Goal: Task Accomplishment & Management: Complete application form

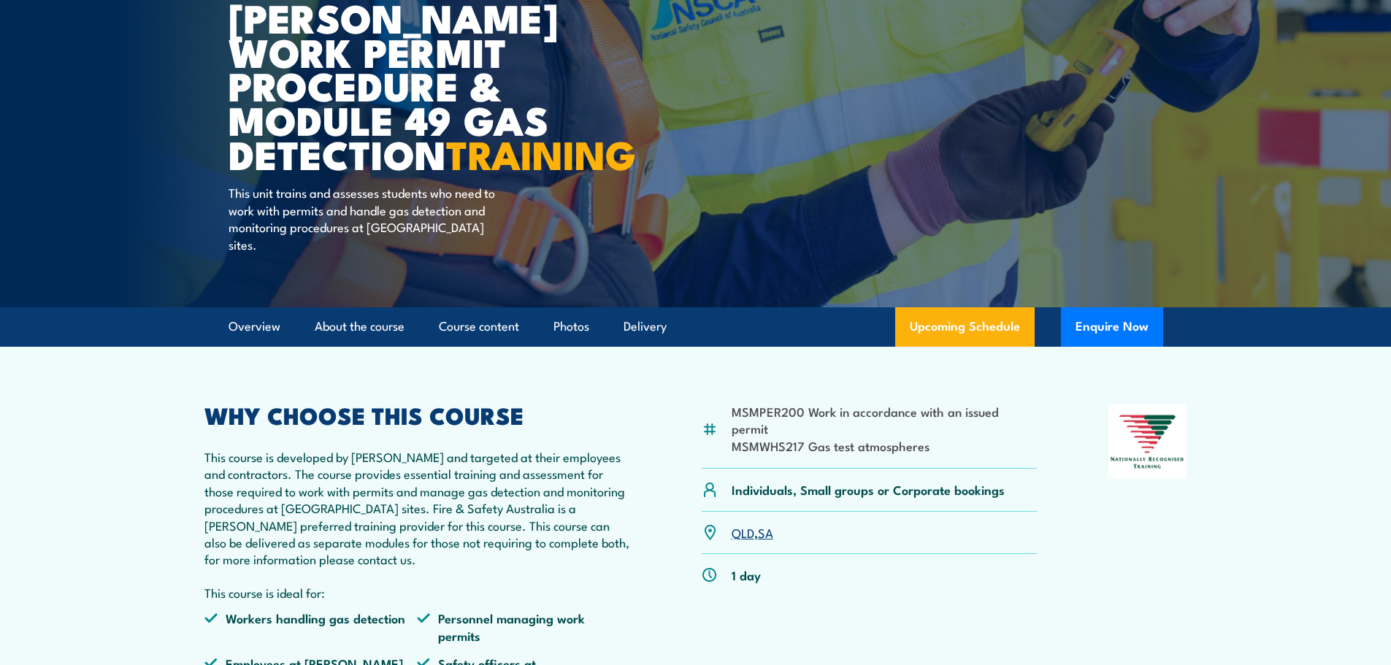
scroll to position [73, 0]
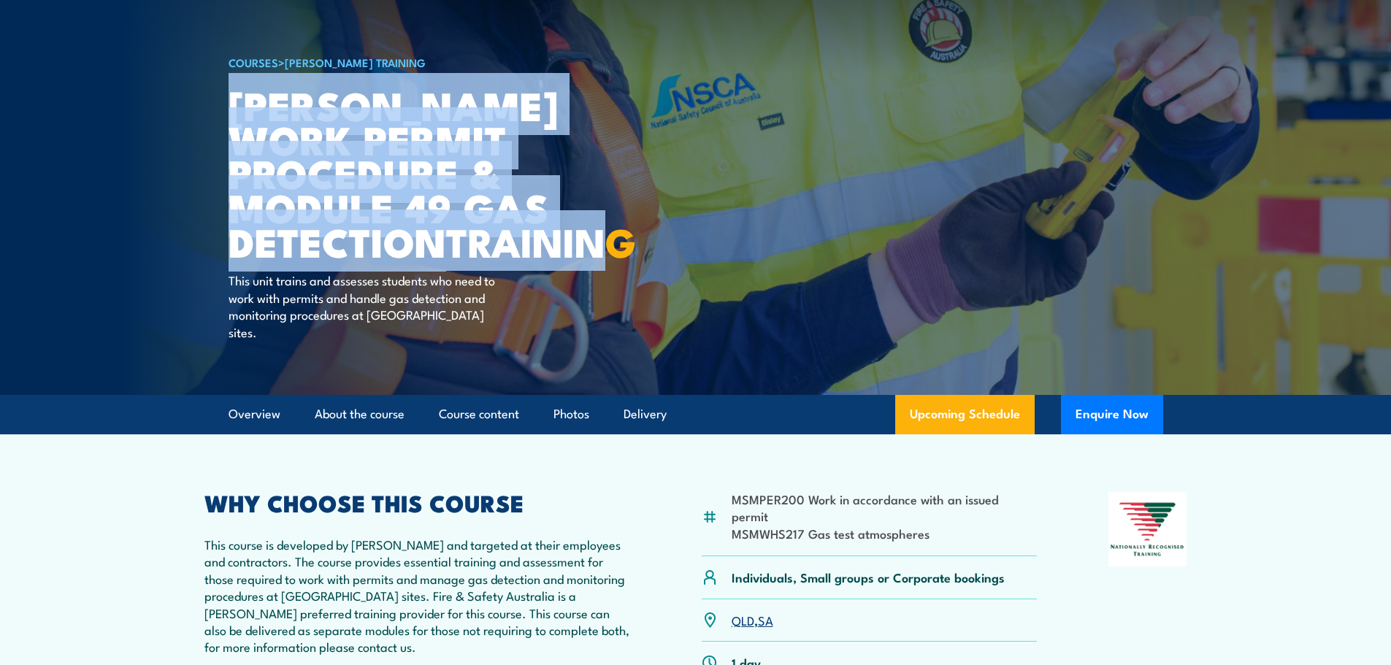
drag, startPoint x: 233, startPoint y: 104, endPoint x: 402, endPoint y: 274, distance: 239.0
click at [402, 258] on h1 "Santos Work Permit Procedure & Module 49 Gas Detection TRAINING" at bounding box center [409, 173] width 361 height 171
click at [272, 91] on h1 "Santos Work Permit Procedure & Module 49 Gas Detection TRAINING" at bounding box center [409, 173] width 361 height 171
drag, startPoint x: 230, startPoint y: 100, endPoint x: 434, endPoint y: 285, distance: 275.5
click at [434, 258] on h1 "Santos Work Permit Procedure & Module 49 Gas Detection TRAINING" at bounding box center [409, 173] width 361 height 171
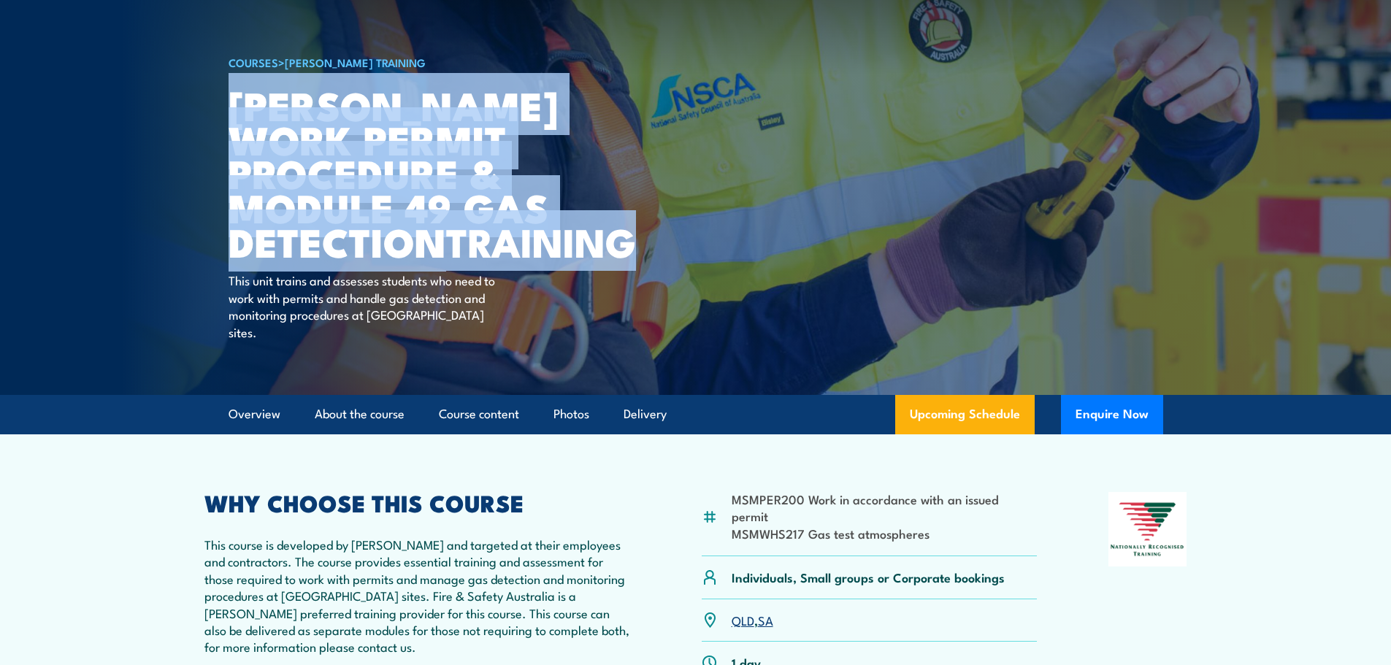
copy h1 "Santos Work Permit Procedure & Module 49 Gas Detection TRAINING"
click at [1086, 429] on button "Enquire Now" at bounding box center [1112, 414] width 102 height 39
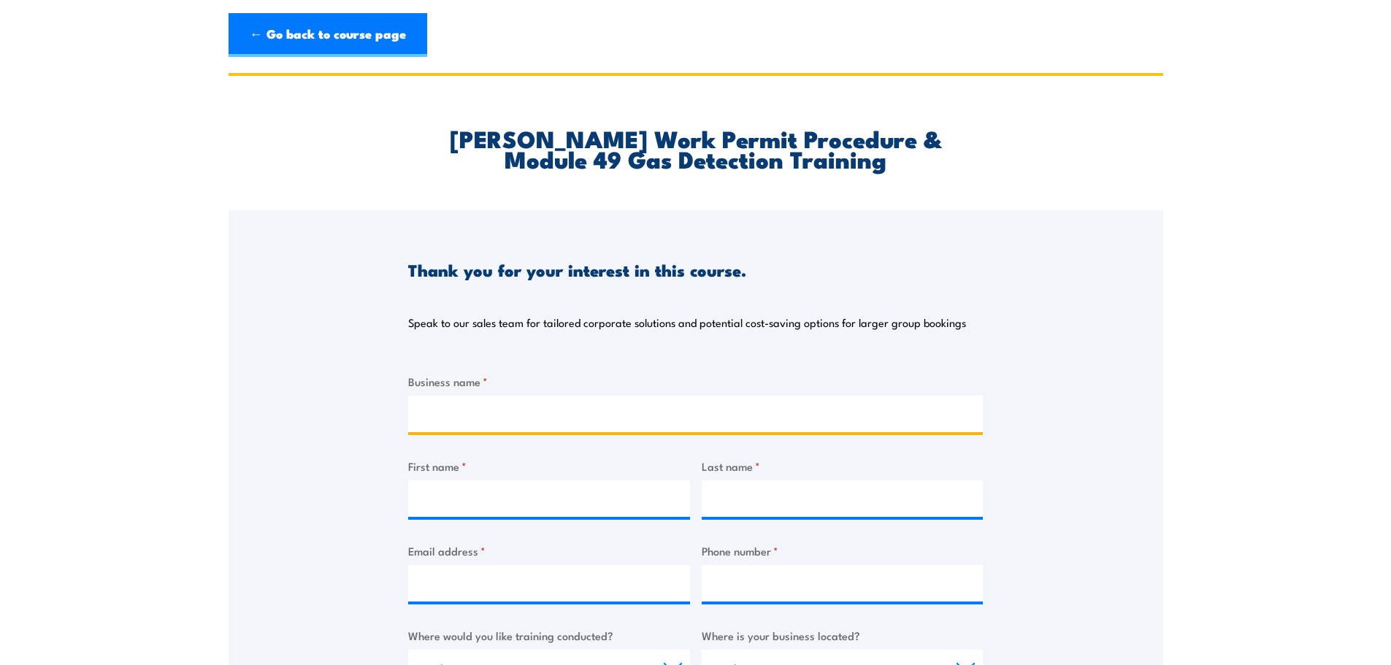
click at [515, 409] on input "Business name *" at bounding box center [695, 414] width 575 height 37
type input "MPK"
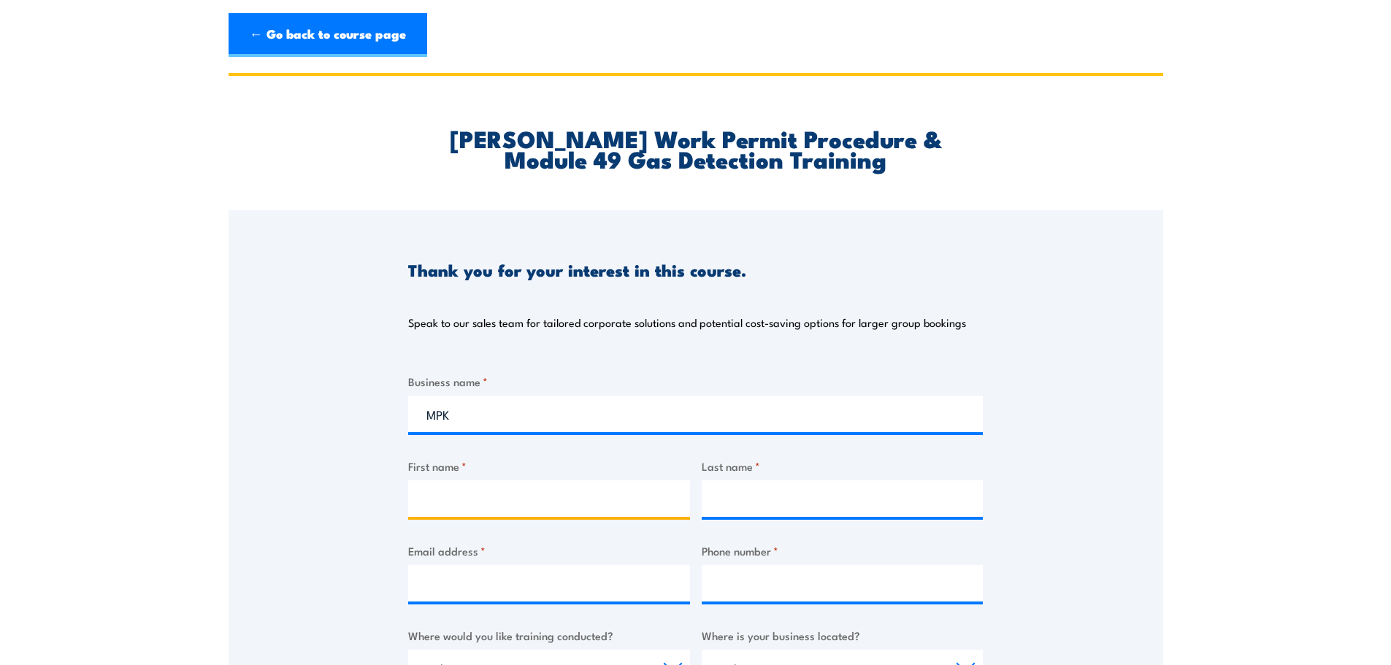
click at [487, 494] on input "First name *" at bounding box center [549, 498] width 282 height 37
click at [462, 495] on input "First name *" at bounding box center [549, 498] width 282 height 37
type input "[PERSON_NAME]"
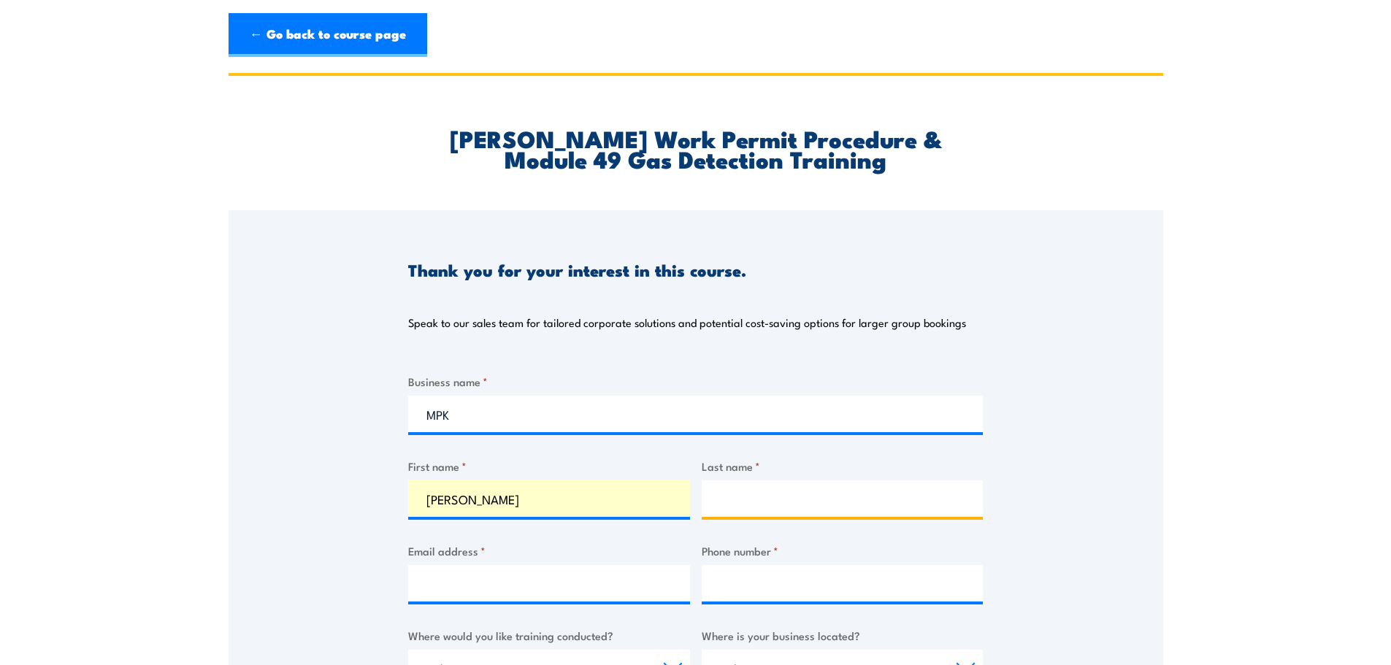
type input "Passfield"
type input "[PERSON_NAME][EMAIL_ADDRESS][DOMAIN_NAME]"
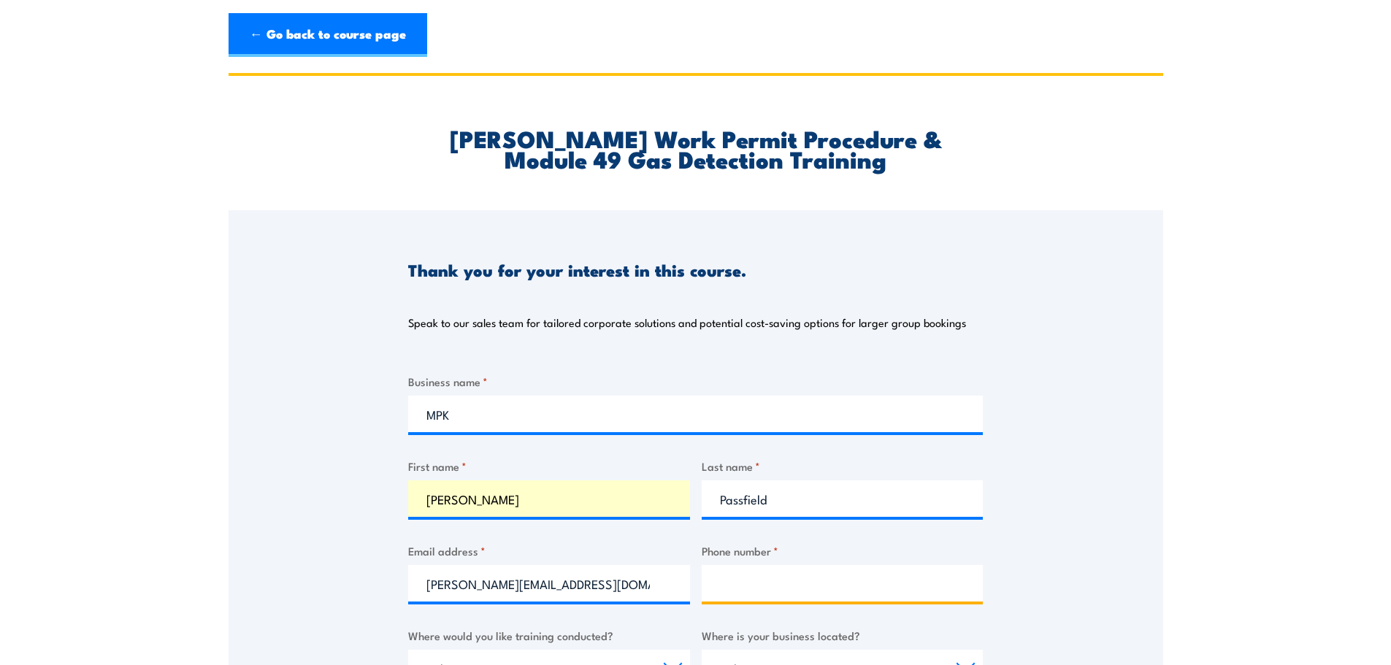
type input "0429433349"
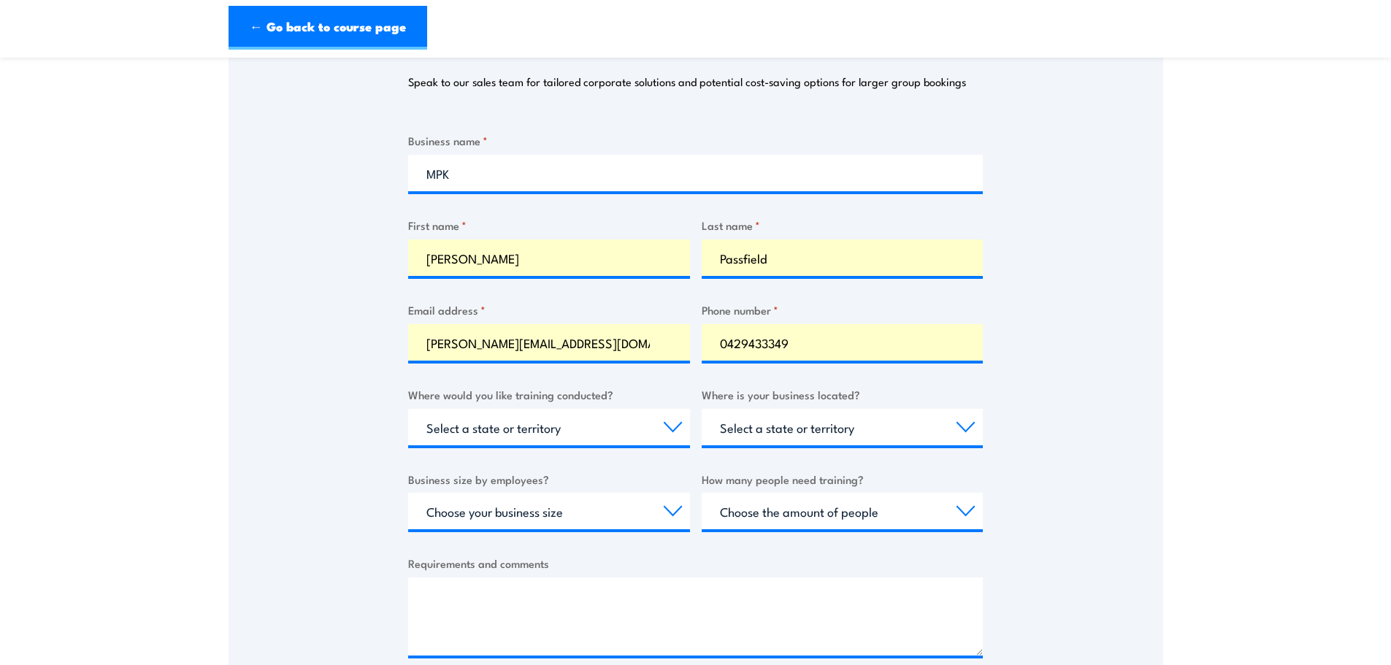
scroll to position [292, 0]
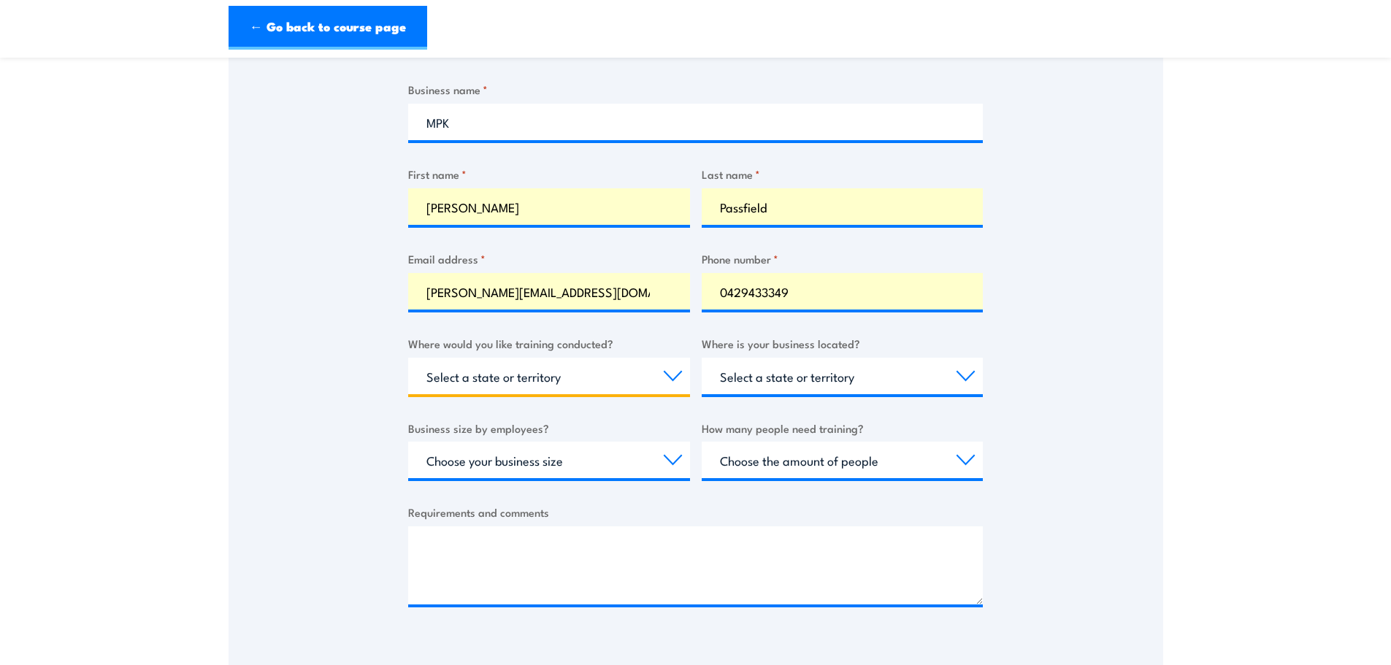
click at [674, 367] on select "Select a state or territory Nationally - multiple locations [GEOGRAPHIC_DATA] […" at bounding box center [549, 376] width 282 height 37
select select "QLD"
click at [408, 358] on select "Select a state or territory Nationally - multiple locations [GEOGRAPHIC_DATA] […" at bounding box center [549, 376] width 282 height 37
click at [954, 377] on select "Select a state or territory [GEOGRAPHIC_DATA] [GEOGRAPHIC_DATA] [GEOGRAPHIC_DAT…" at bounding box center [843, 376] width 282 height 37
select select "QLD"
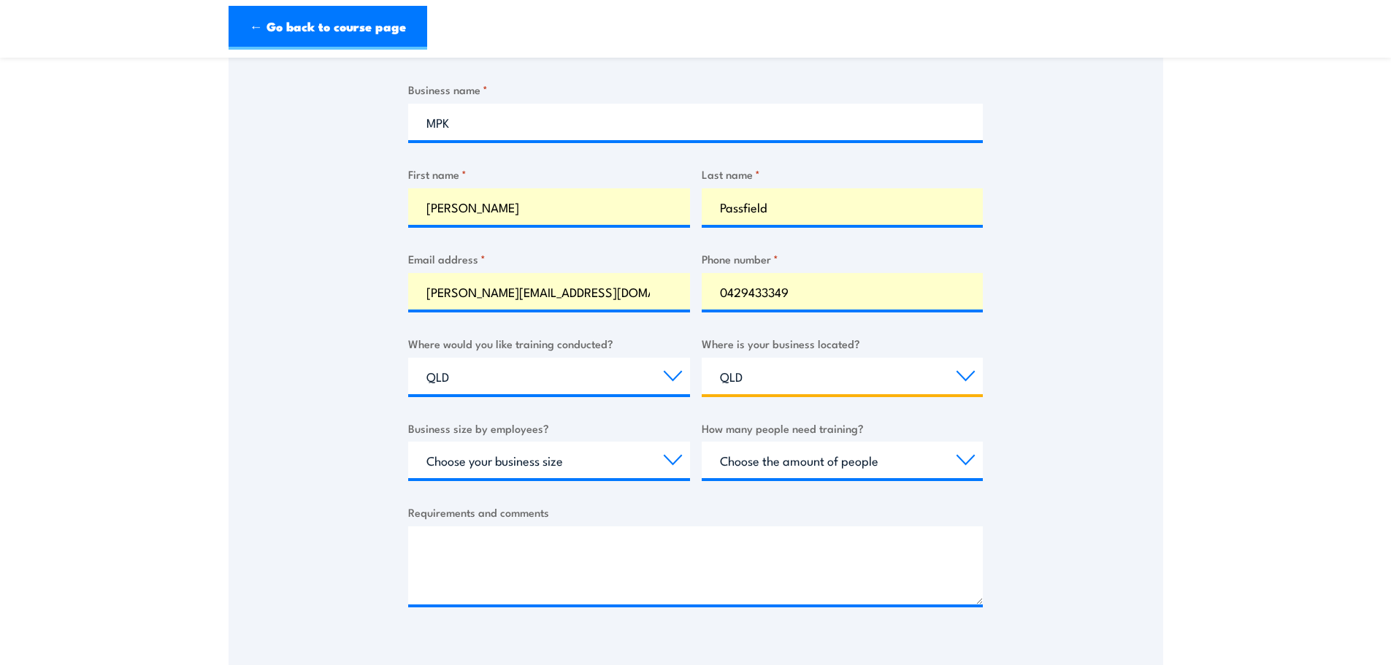
click at [702, 358] on select "Select a state or territory [GEOGRAPHIC_DATA] [GEOGRAPHIC_DATA] [GEOGRAPHIC_DAT…" at bounding box center [843, 376] width 282 height 37
click at [676, 455] on select "Choose your business size 1 to 19 20 to 199 200+" at bounding box center [549, 460] width 282 height 37
select select "200+"
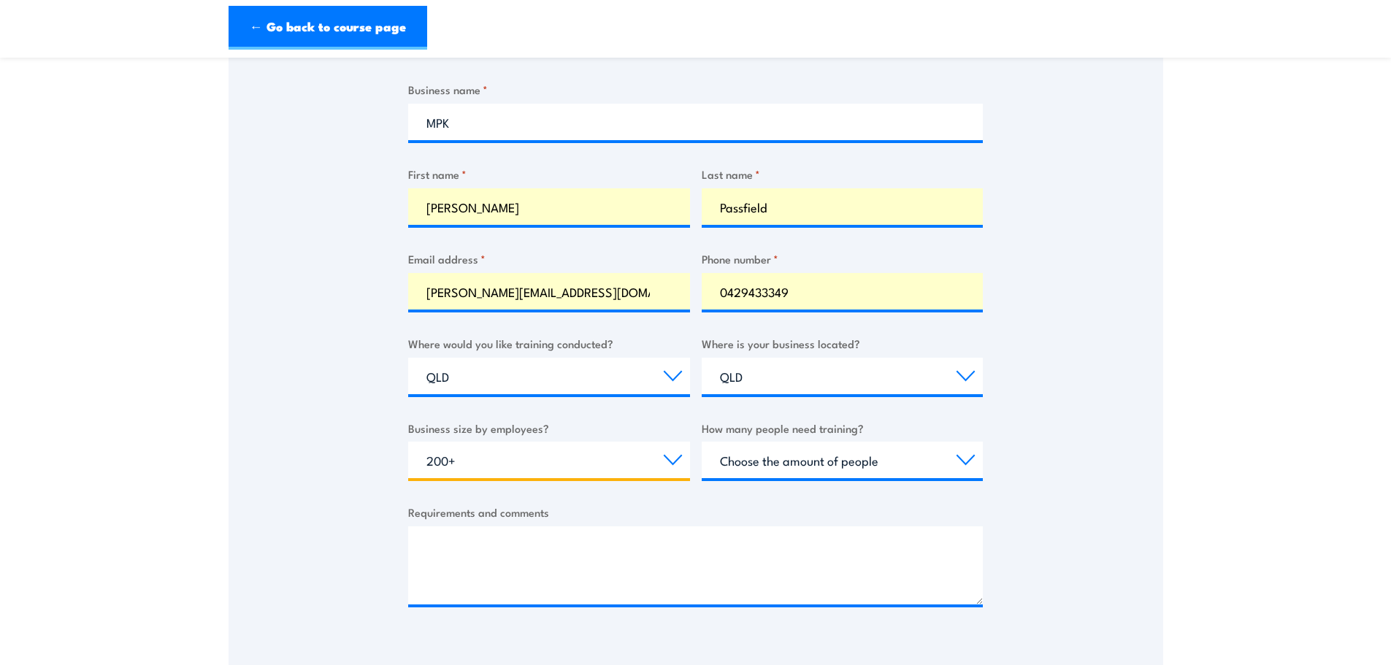
click at [408, 442] on select "Choose your business size 1 to 19 20 to 199 200+" at bounding box center [549, 460] width 282 height 37
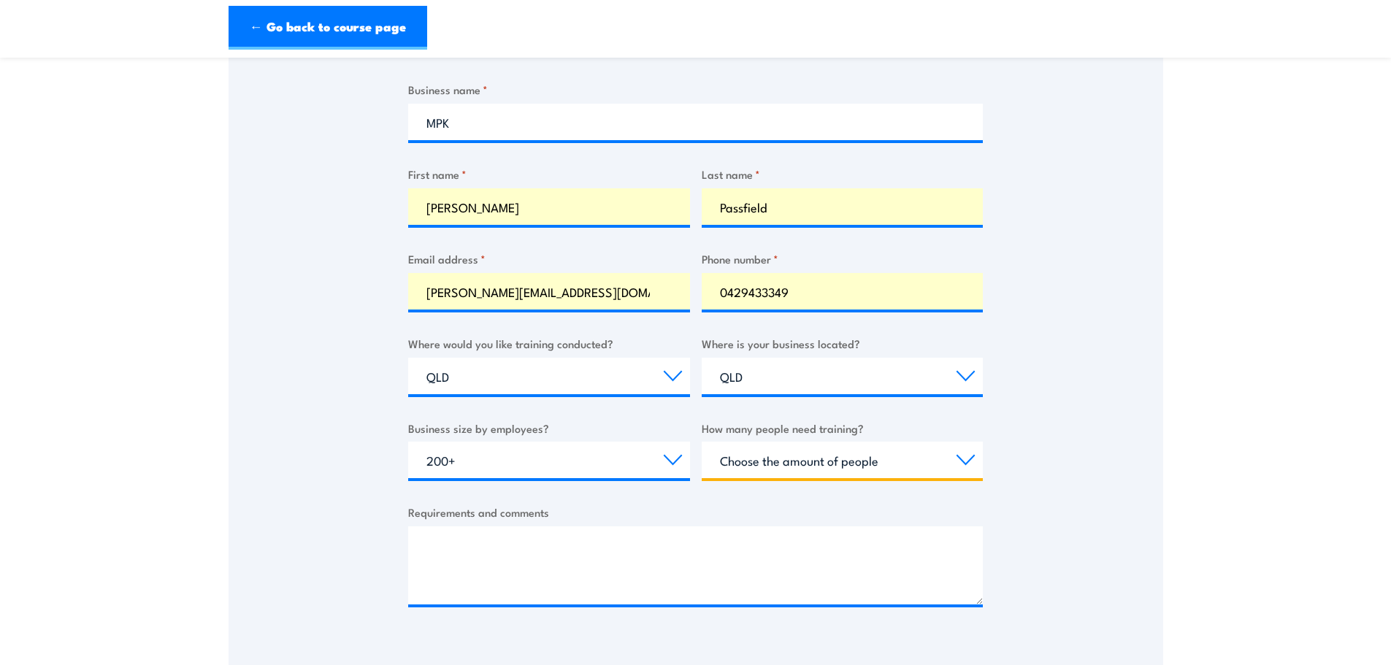
click at [962, 460] on select "Choose the amount of people 1 to 4 5 to 19 20+" at bounding box center [843, 460] width 282 height 37
select select "5 to 19"
click at [702, 442] on select "Choose the amount of people 1 to 4 5 to 19 20+" at bounding box center [843, 460] width 282 height 37
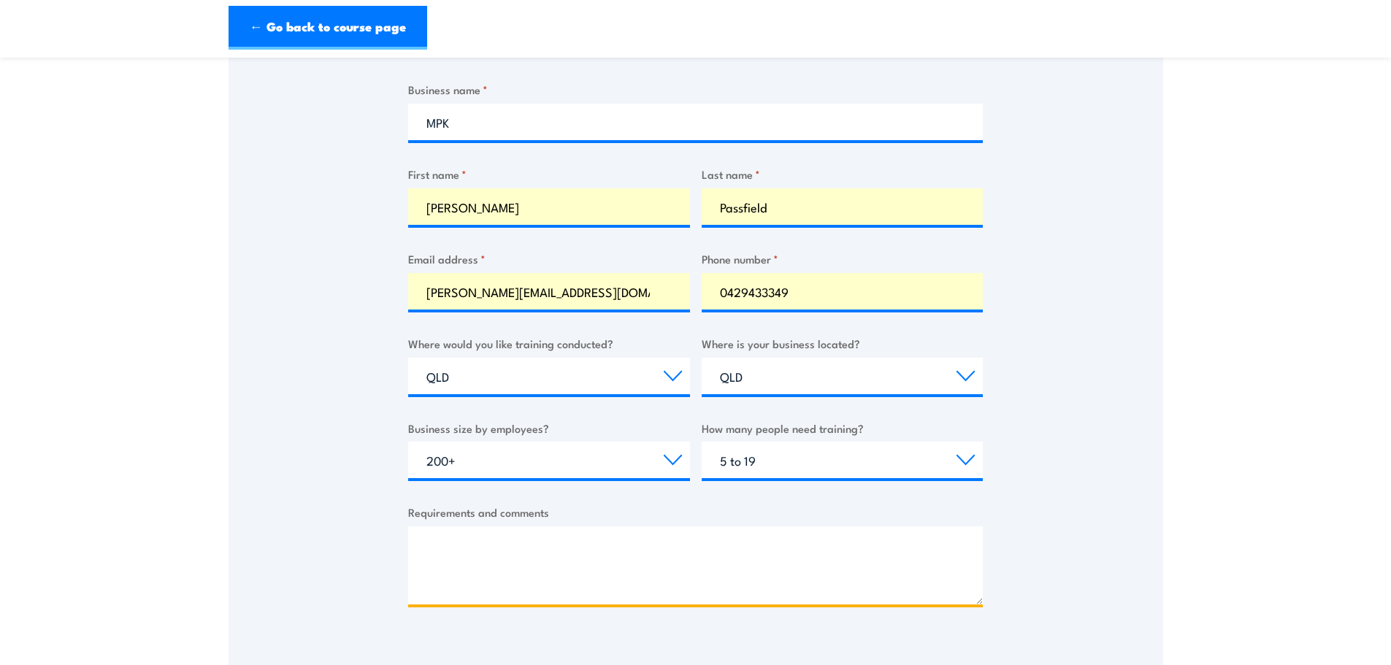
click at [491, 547] on textarea "Requirements and comments" at bounding box center [695, 565] width 575 height 78
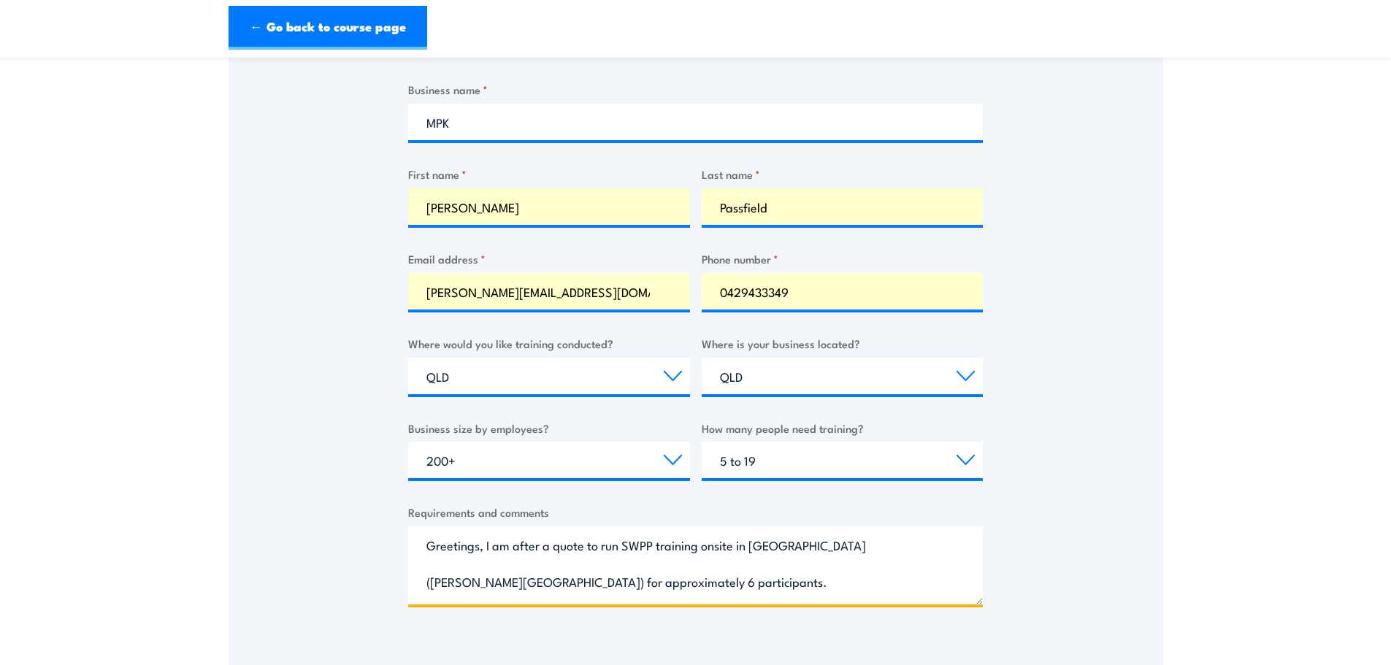
click at [432, 568] on textarea "Greetings, I am after a quote to run SWPP training onsite in [GEOGRAPHIC_DATA] …" at bounding box center [695, 565] width 575 height 78
click at [626, 582] on textarea "Greetings, I am after a quote to run SWPP training onsite in [GEOGRAPHIC_DATA] …" at bounding box center [695, 565] width 575 height 78
click at [805, 577] on textarea "Greetings, I am after a quote to run SWPP training onsite in [GEOGRAPHIC_DATA] …" at bounding box center [695, 565] width 575 height 78
click at [897, 574] on textarea "Greetings, I am after a quote to run SWPP training onsite in [GEOGRAPHIC_DATA] …" at bounding box center [695, 565] width 575 height 78
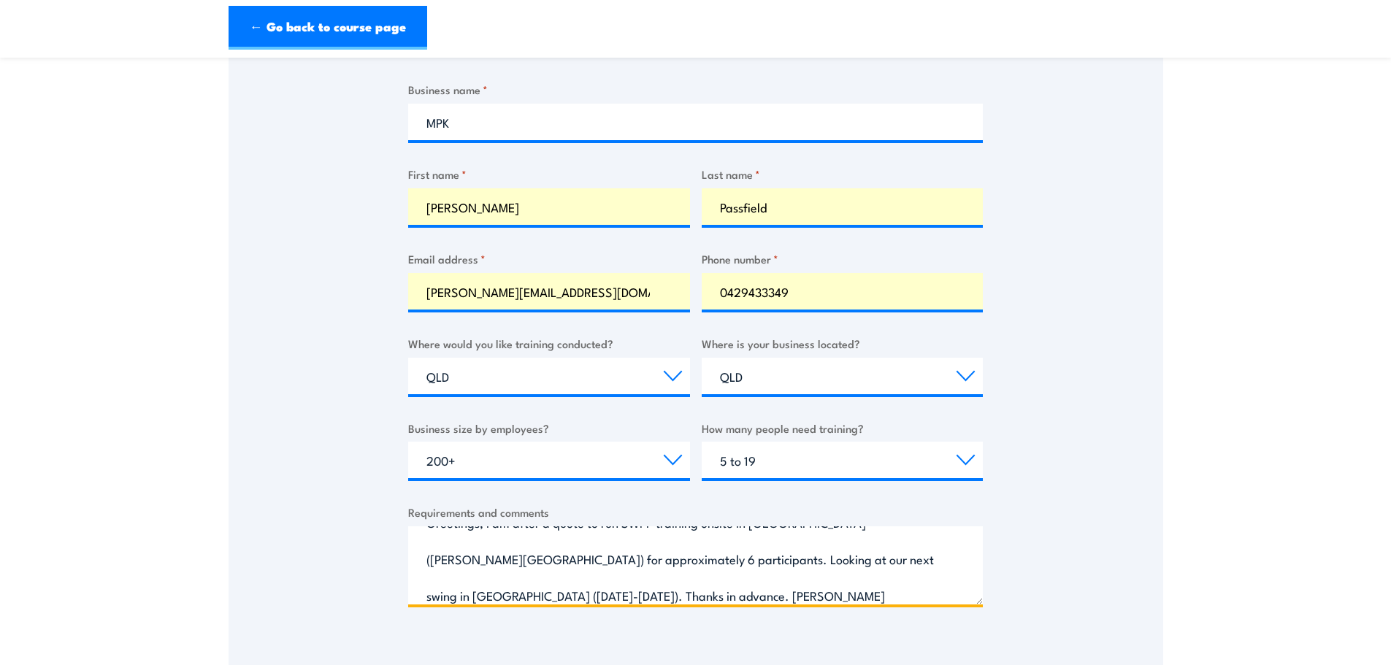
click at [480, 594] on textarea "Greetings, I am after a quote to run SWPP training onsite in [GEOGRAPHIC_DATA] …" at bounding box center [695, 565] width 575 height 78
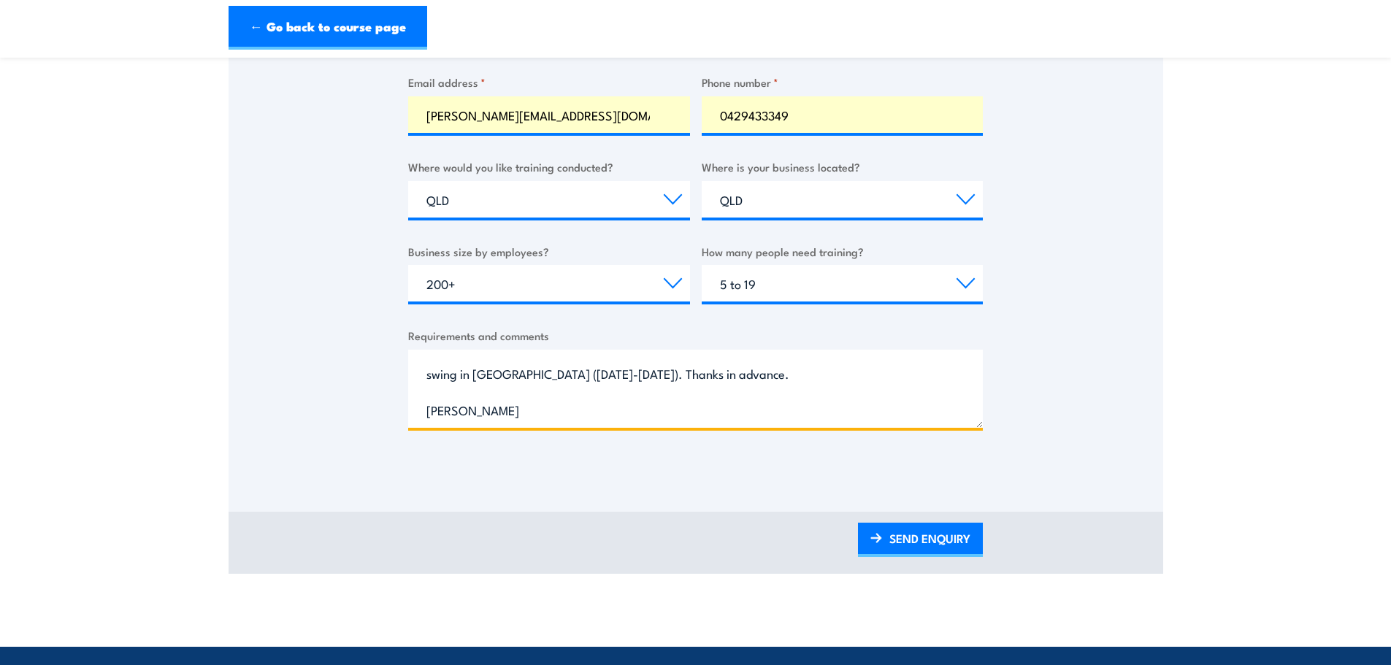
scroll to position [511, 0]
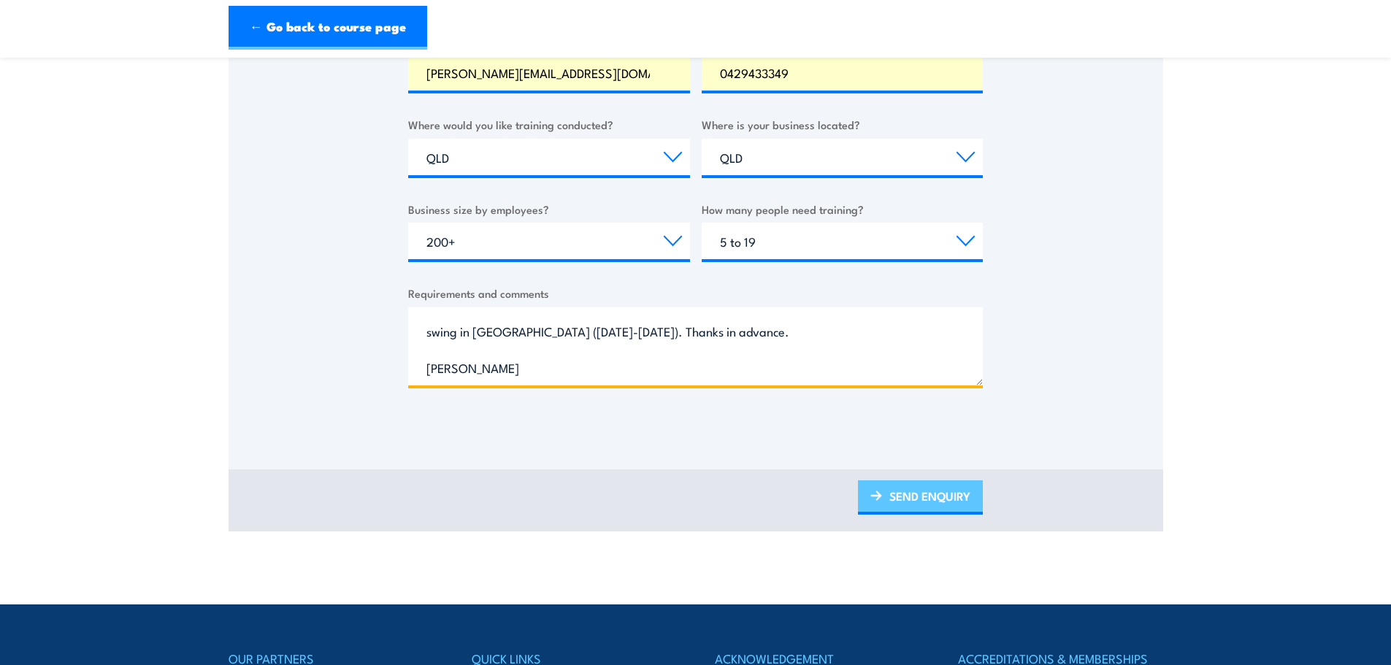
type textarea "Greetings, I am after a quote to run SWPP training onsite in [GEOGRAPHIC_DATA] …"
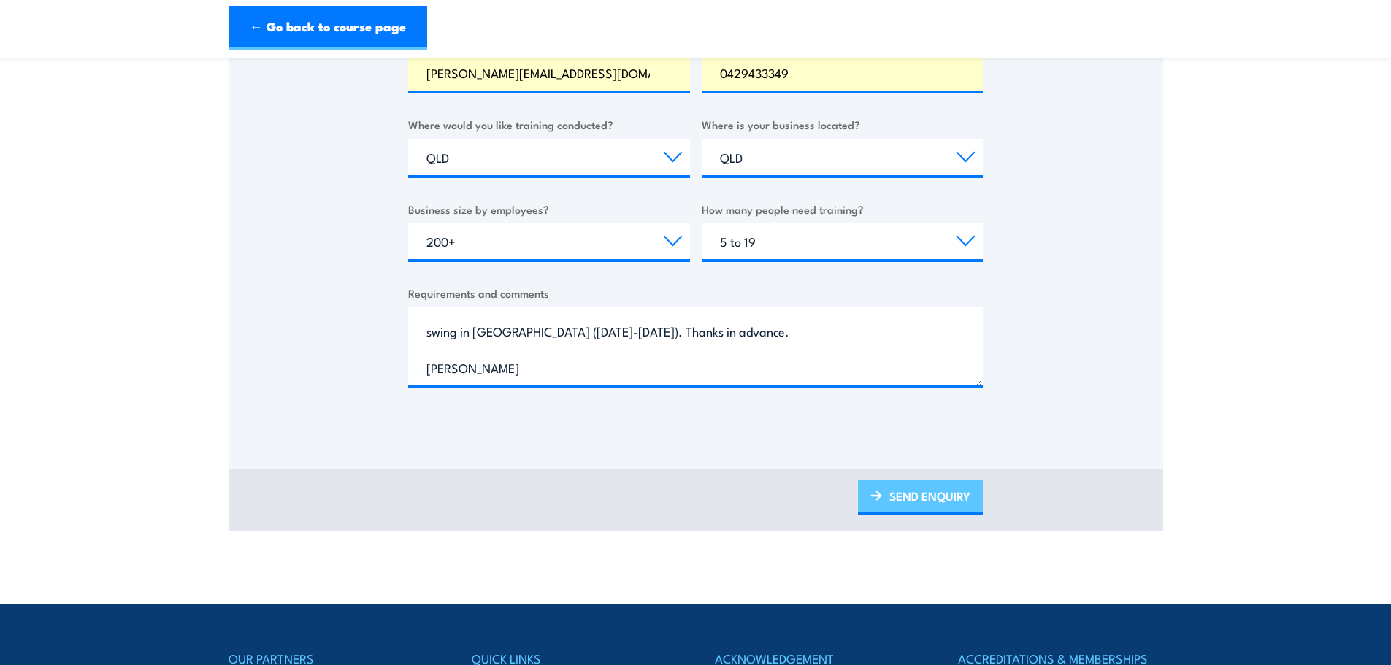
click at [930, 491] on link "SEND ENQUIRY" at bounding box center [920, 497] width 125 height 34
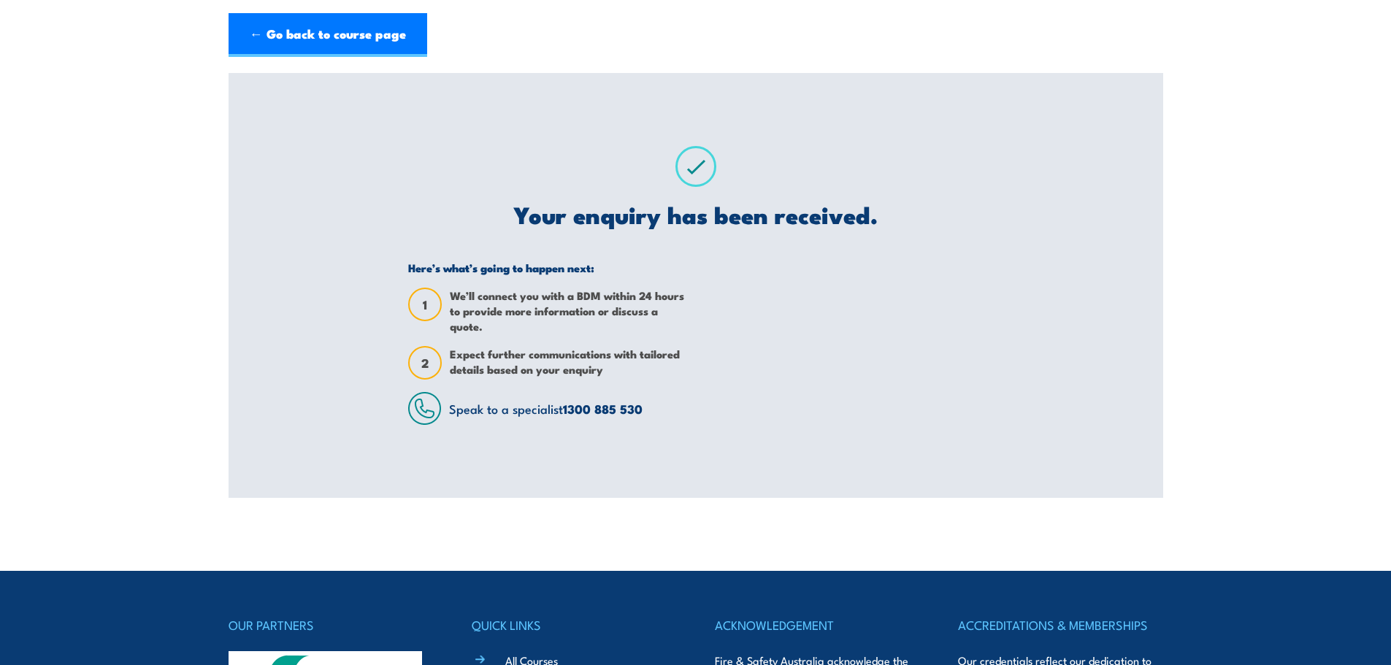
scroll to position [0, 0]
